Goal: Task Accomplishment & Management: Use online tool/utility

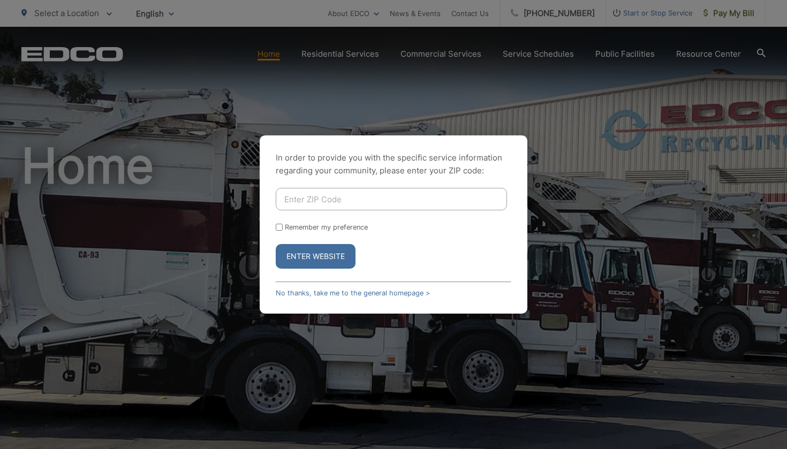
click at [449, 199] on input "Enter ZIP Code" at bounding box center [391, 199] width 231 height 22
type input "92064"
click at [280, 228] on input "Remember my preference" at bounding box center [279, 227] width 7 height 7
checkbox input "true"
click at [310, 252] on button "Enter Website" at bounding box center [316, 256] width 80 height 25
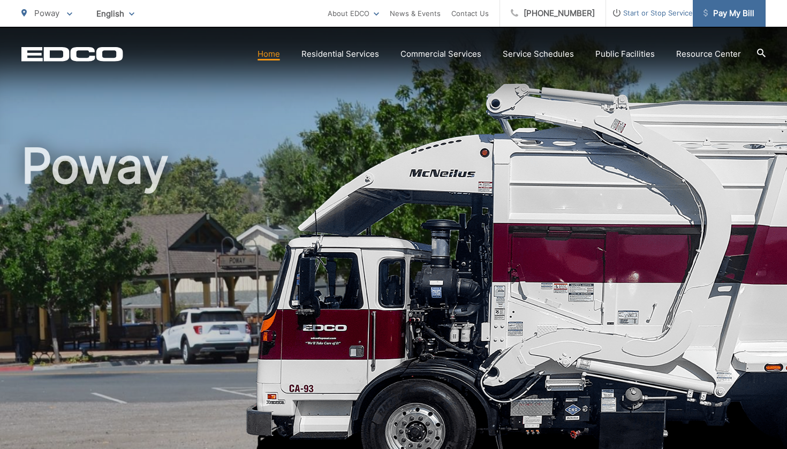
click at [730, 19] on span "Pay My Bill" at bounding box center [729, 13] width 51 height 13
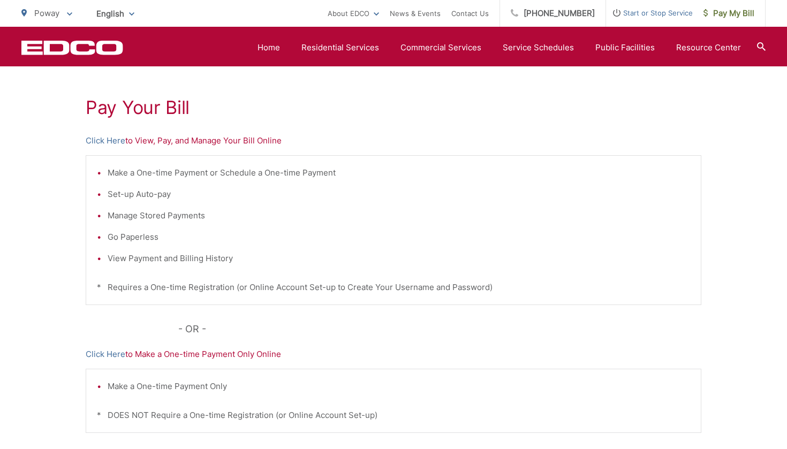
scroll to position [82, 0]
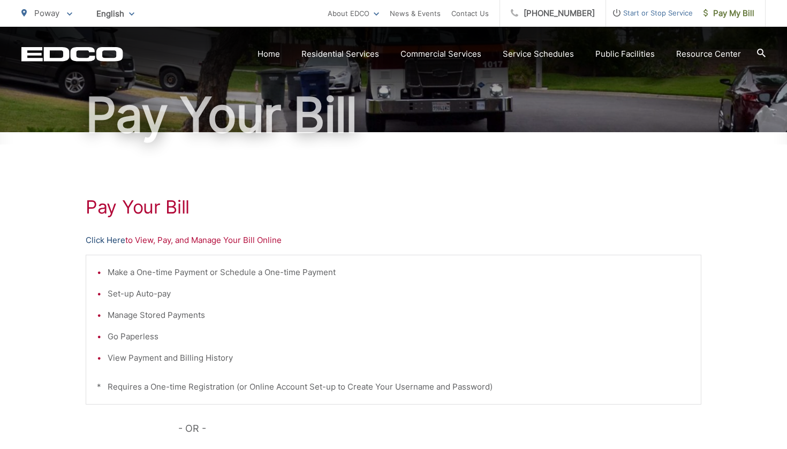
click at [112, 240] on link "Click Here" at bounding box center [106, 240] width 40 height 13
